Goal: Task Accomplishment & Management: Use online tool/utility

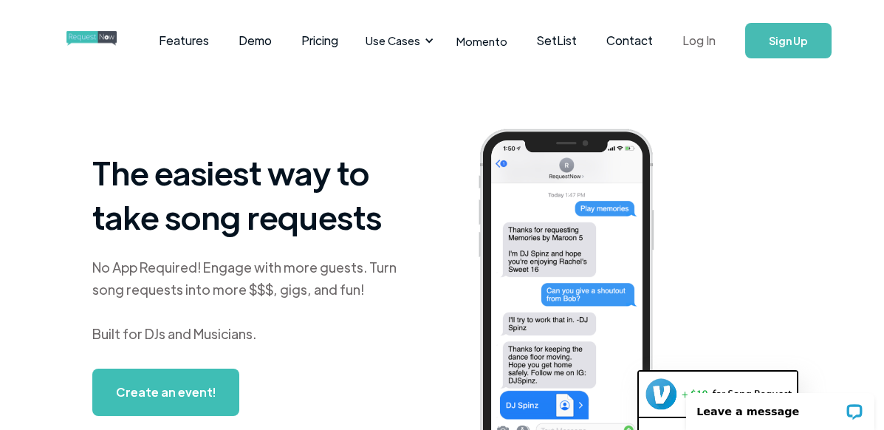
click at [696, 47] on link "Log In" at bounding box center [699, 41] width 63 height 52
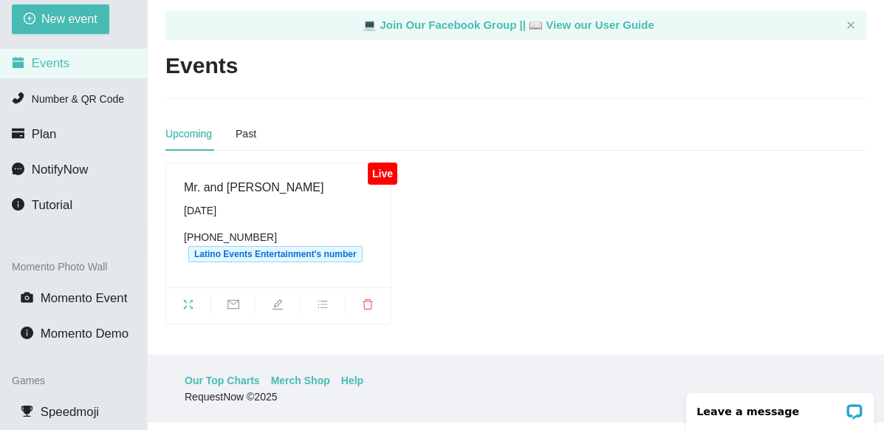
scroll to position [55, 0]
click at [259, 184] on div "Mr. and [PERSON_NAME]" at bounding box center [278, 187] width 189 height 18
click at [271, 250] on span "Latino Events Entertainment's number" at bounding box center [275, 254] width 174 height 16
click at [255, 204] on div "[DATE]" at bounding box center [278, 210] width 189 height 16
click at [196, 302] on span "fullscreen" at bounding box center [188, 306] width 44 height 16
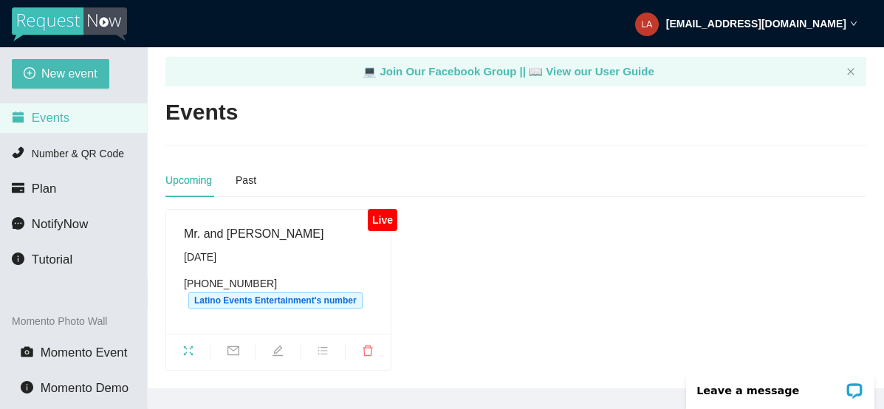
scroll to position [18, 0]
click at [274, 225] on div "Mr. and [PERSON_NAME]" at bounding box center [278, 234] width 189 height 18
click at [255, 237] on div "Mr. and Mrs. Estrada Sunday, August 31st (515) 347-9004 Latino Events Entertain…" at bounding box center [278, 272] width 189 height 95
click at [268, 292] on span "Latino Events Entertainment's number" at bounding box center [275, 300] width 174 height 16
click at [261, 293] on span "Latino Events Entertainment's number" at bounding box center [275, 300] width 174 height 16
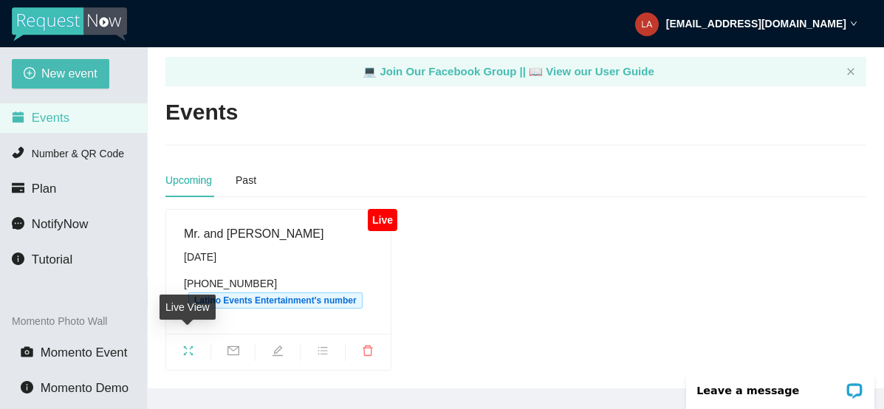
click at [188, 345] on icon "fullscreen" at bounding box center [188, 351] width 12 height 12
